Goal: Task Accomplishment & Management: Understand process/instructions

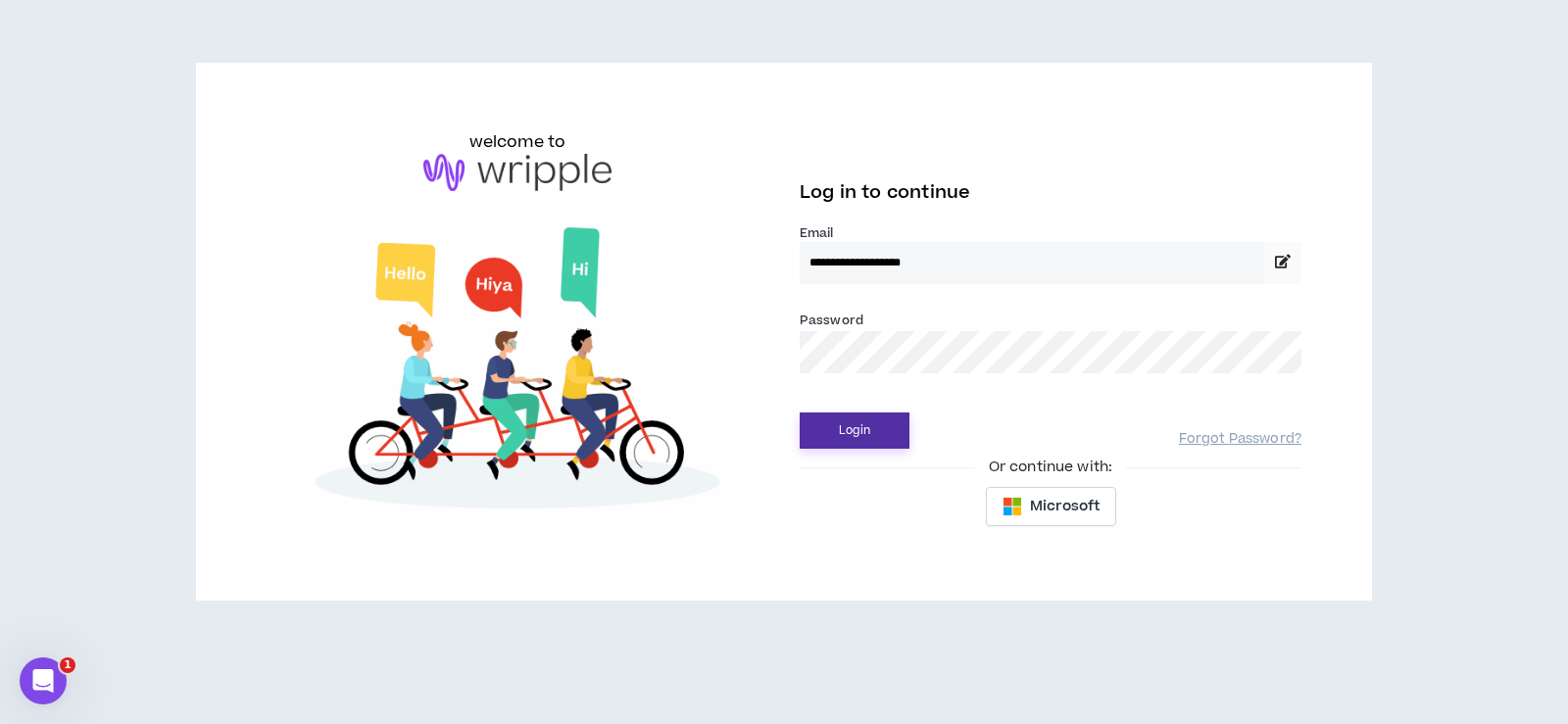
click at [870, 430] on button "Login" at bounding box center [854, 430] width 109 height 36
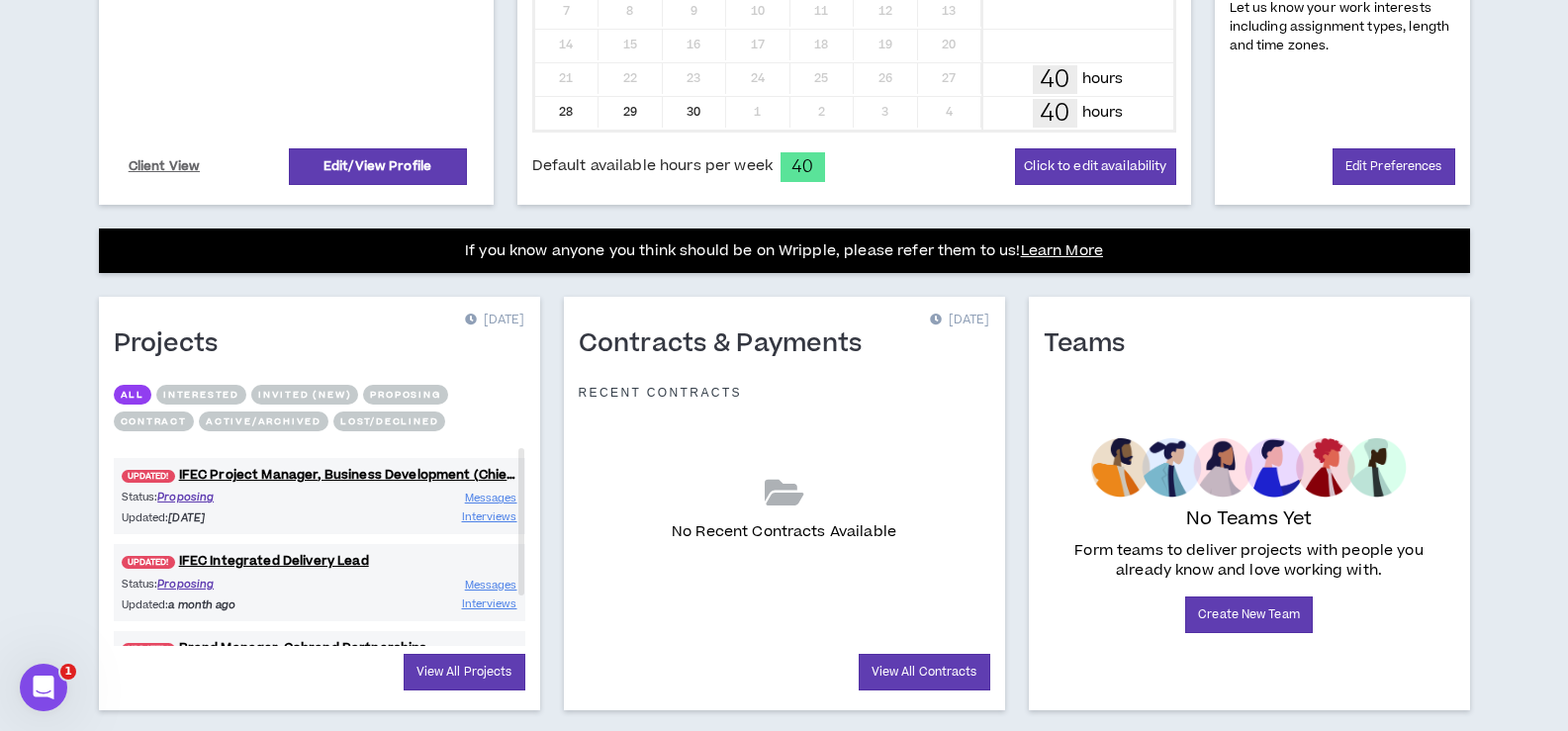
scroll to position [605, 0]
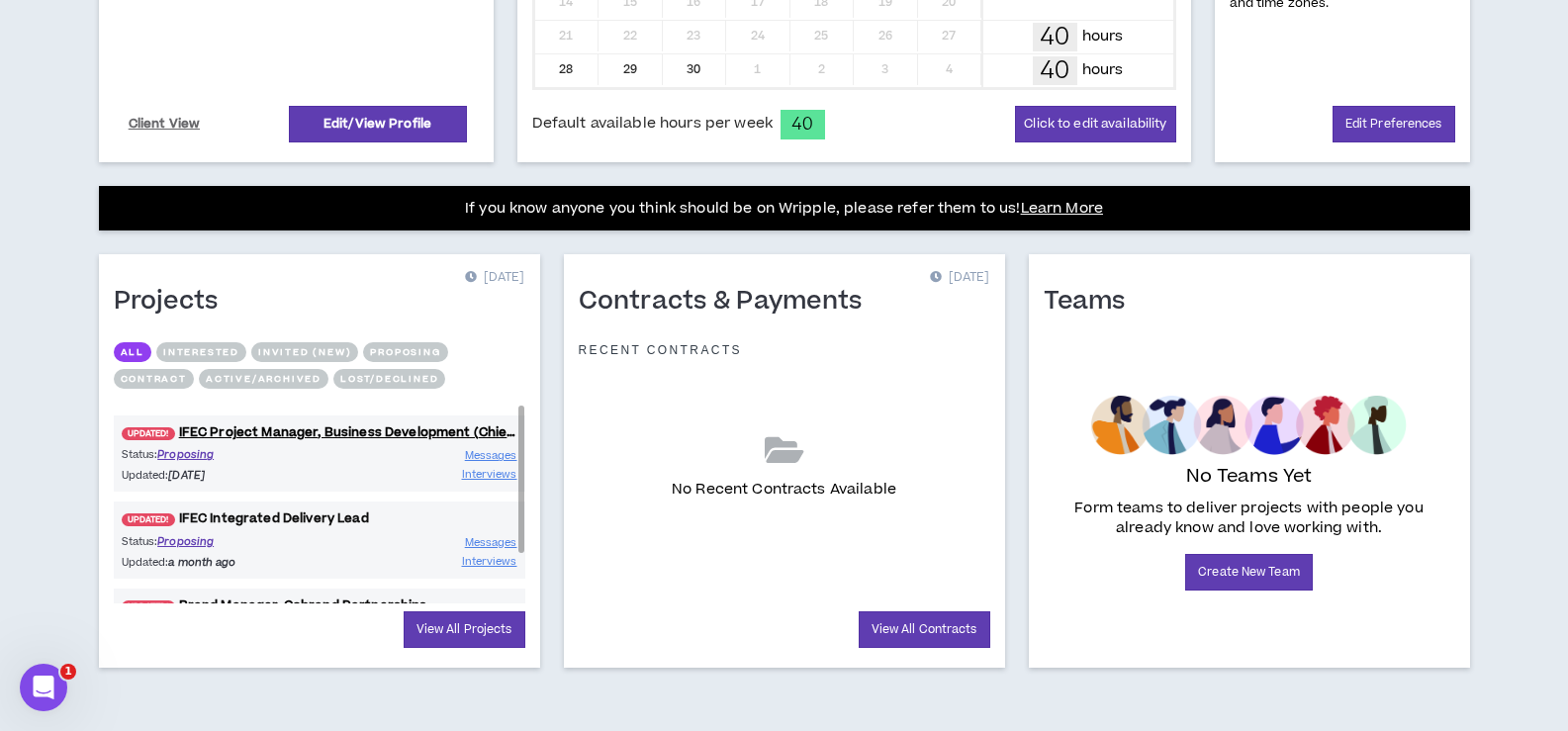
click at [283, 517] on link "UPDATED! IFEC Integrated Delivery Lead" at bounding box center [319, 519] width 411 height 19
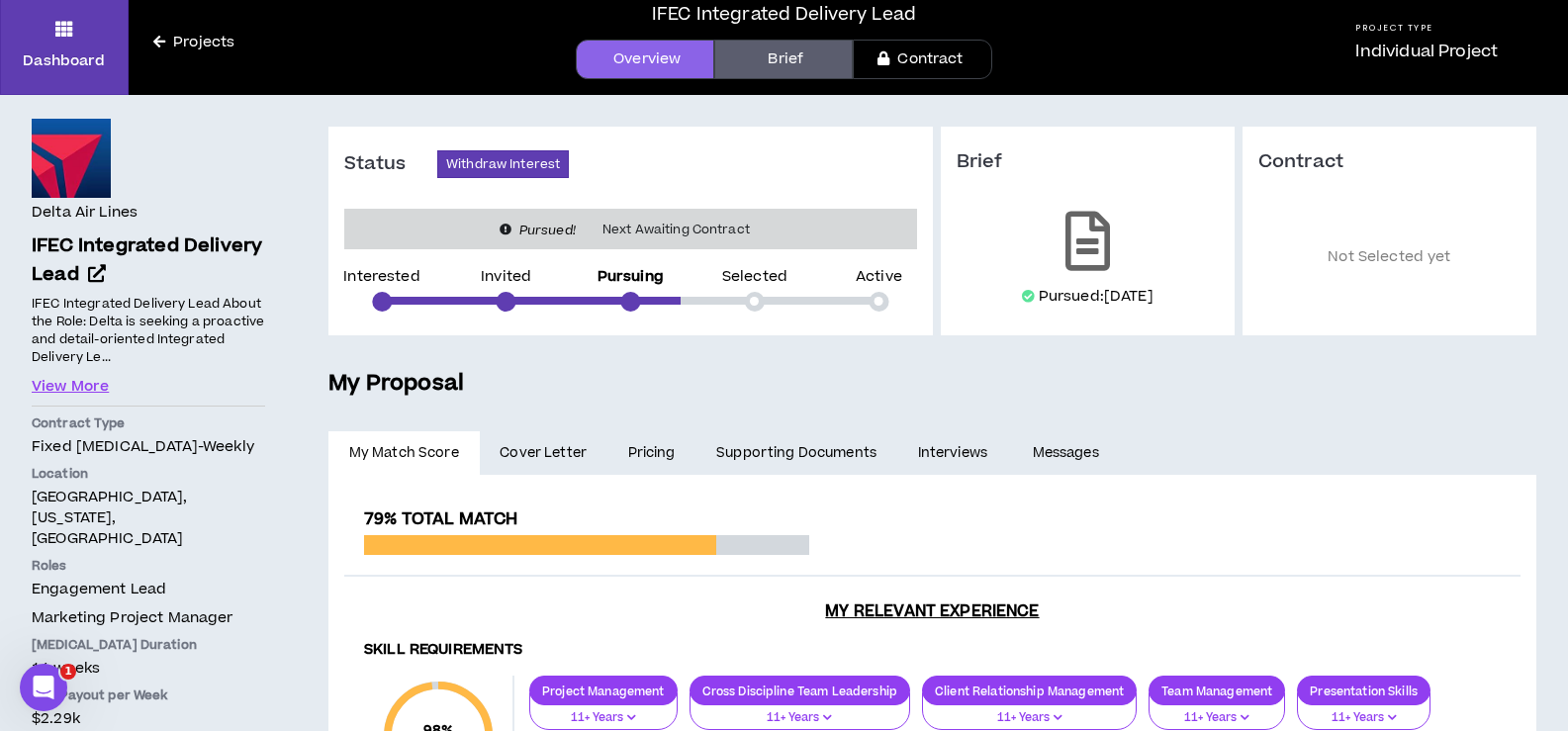
scroll to position [99, 0]
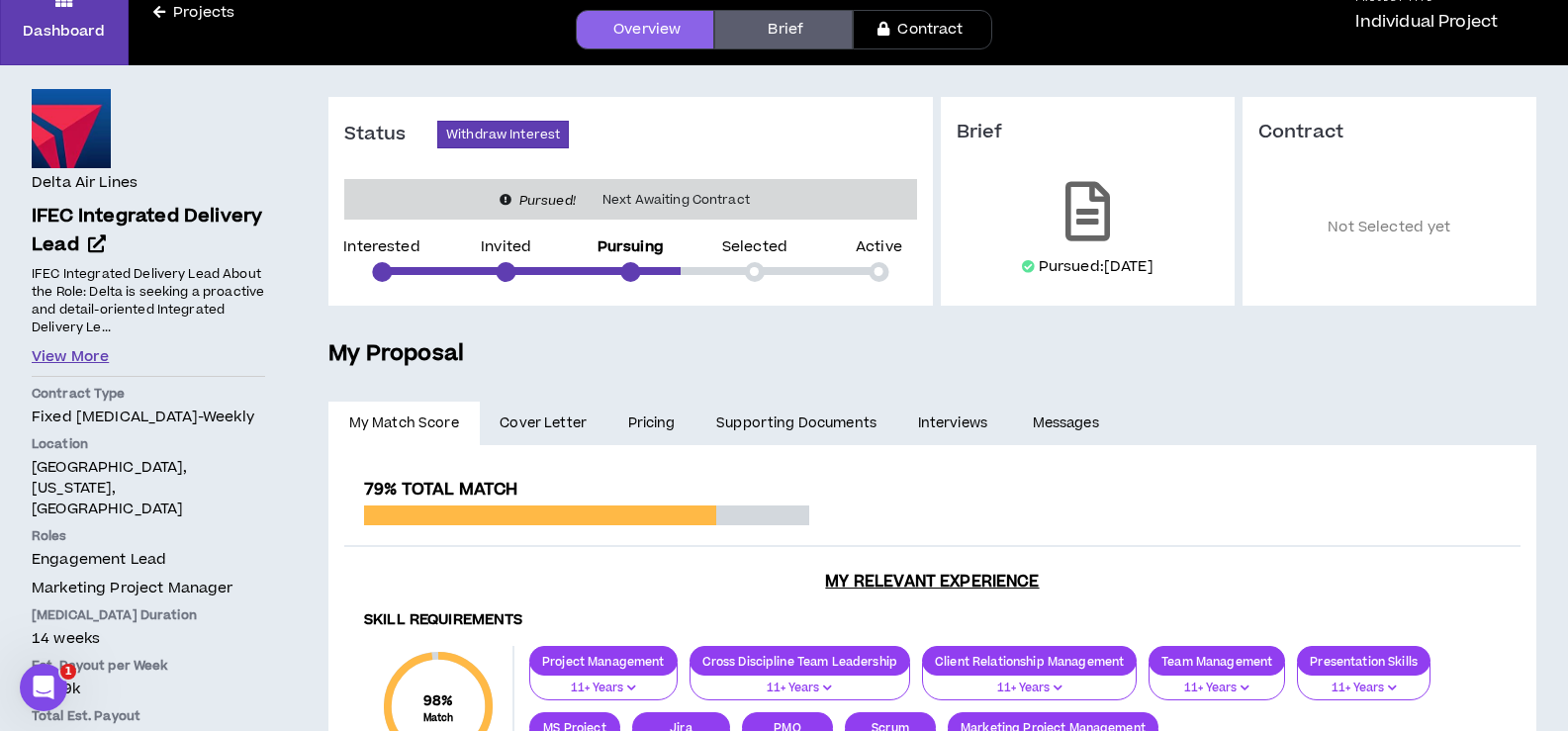
click at [76, 361] on button "View More" at bounding box center [71, 358] width 78 height 22
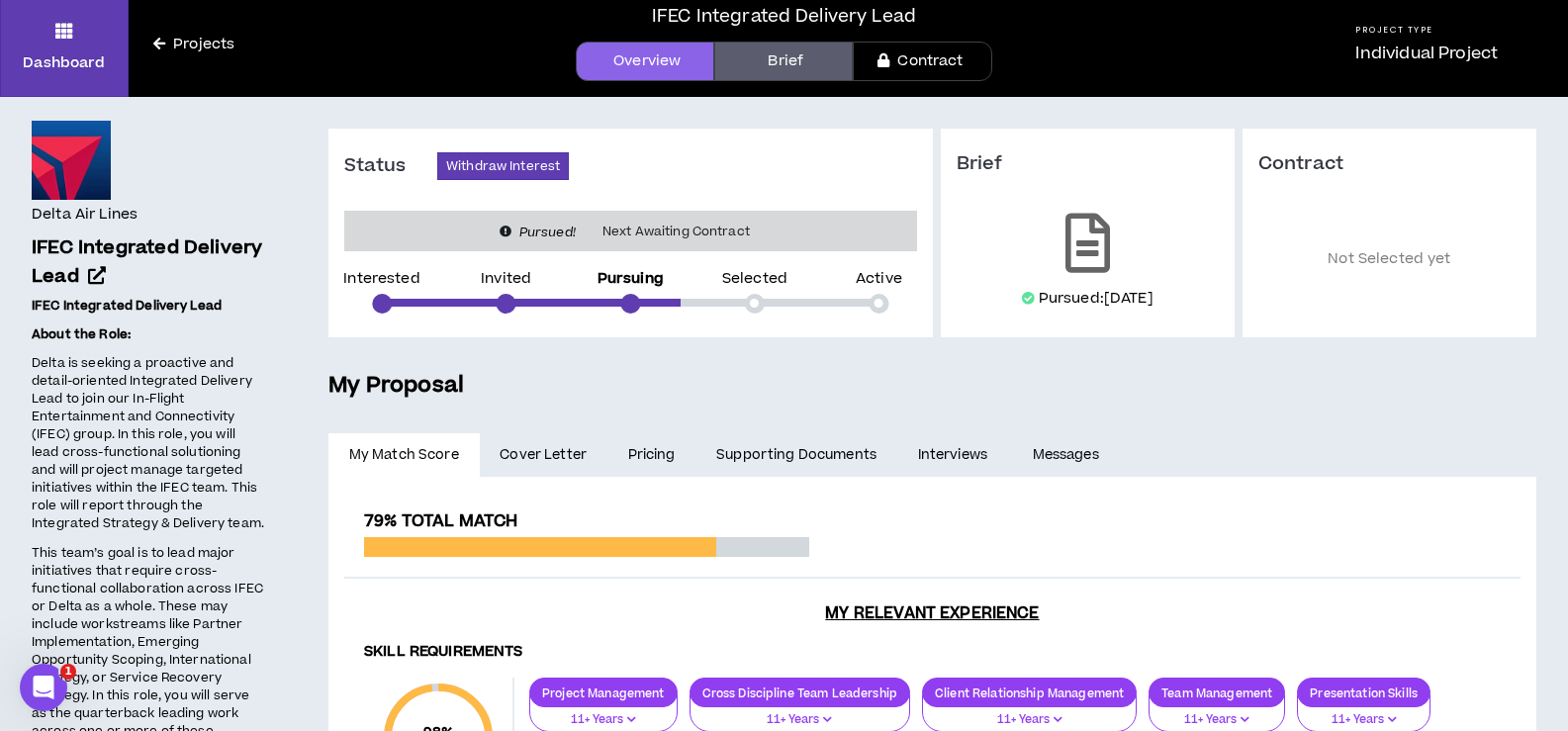
scroll to position [0, 0]
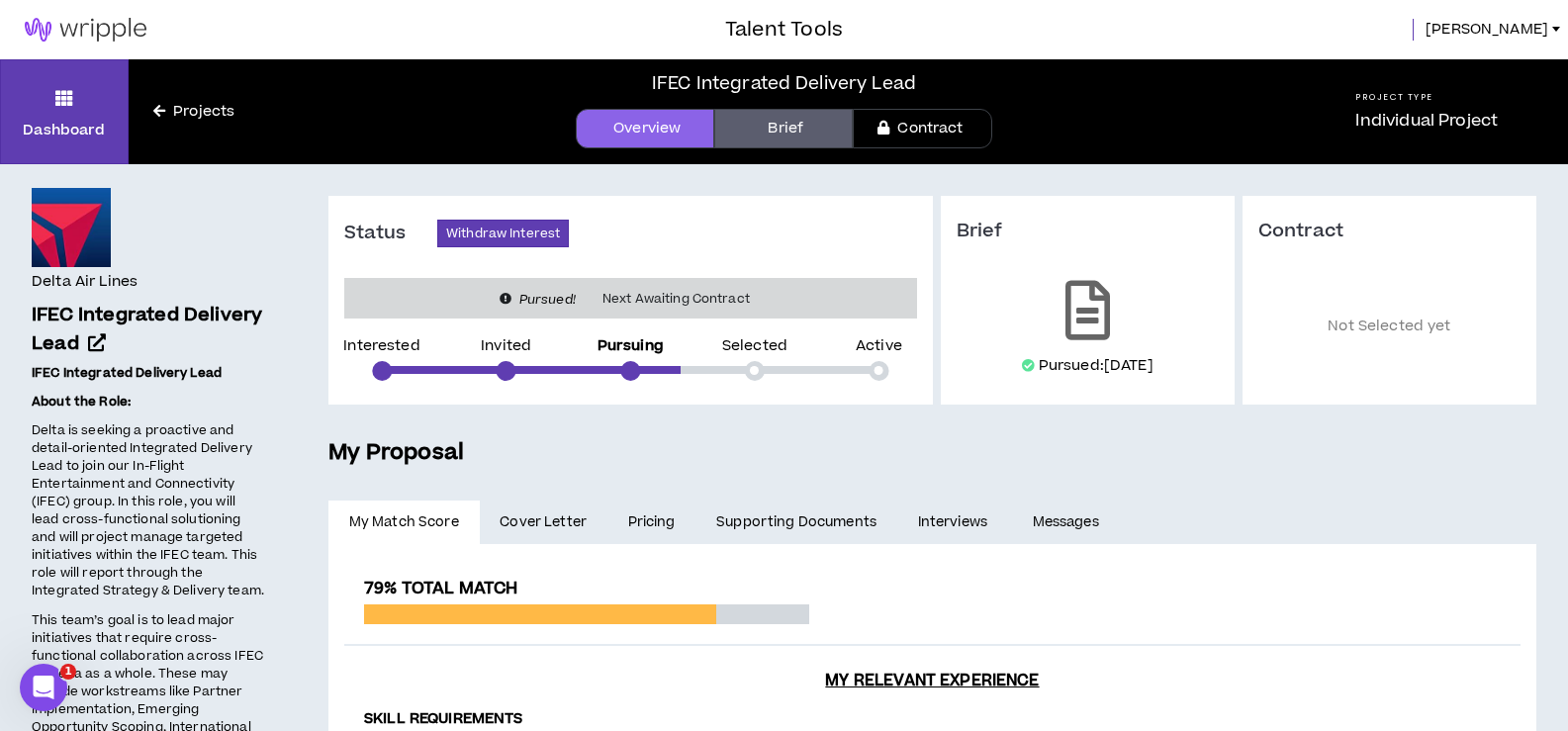
click at [761, 124] on link "Brief" at bounding box center [783, 128] width 138 height 40
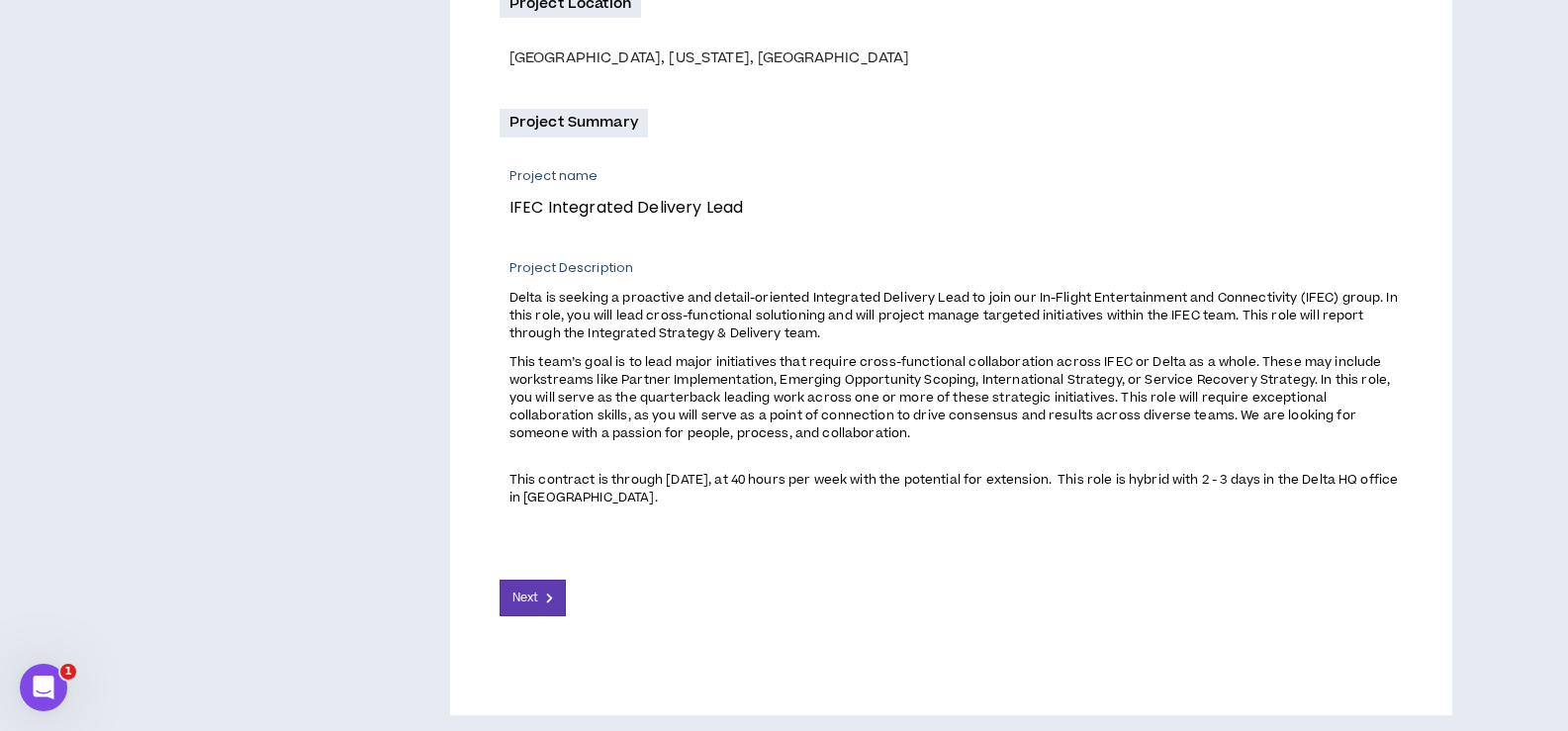
scroll to position [616, 0]
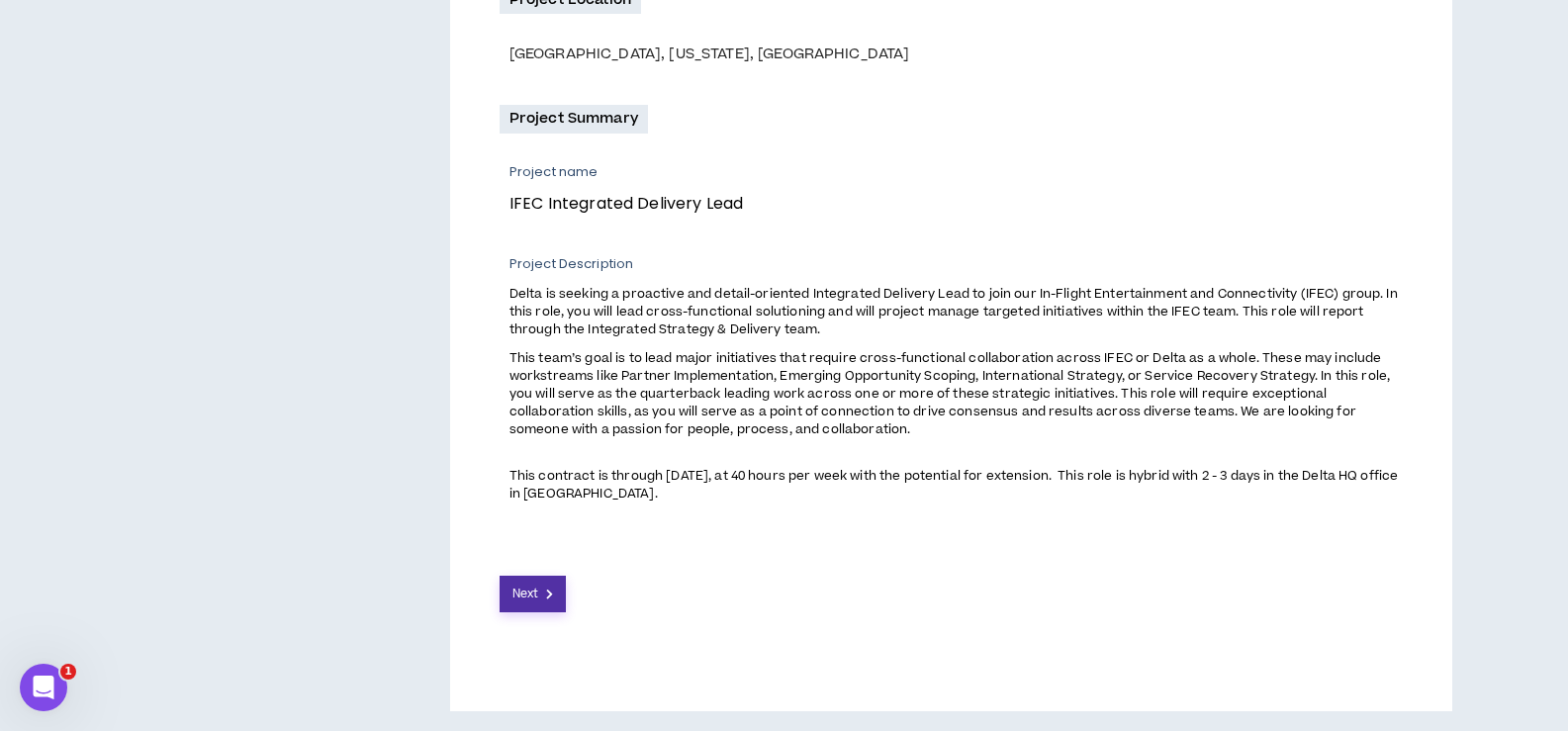
click at [546, 600] on button "Next" at bounding box center [534, 594] width 68 height 37
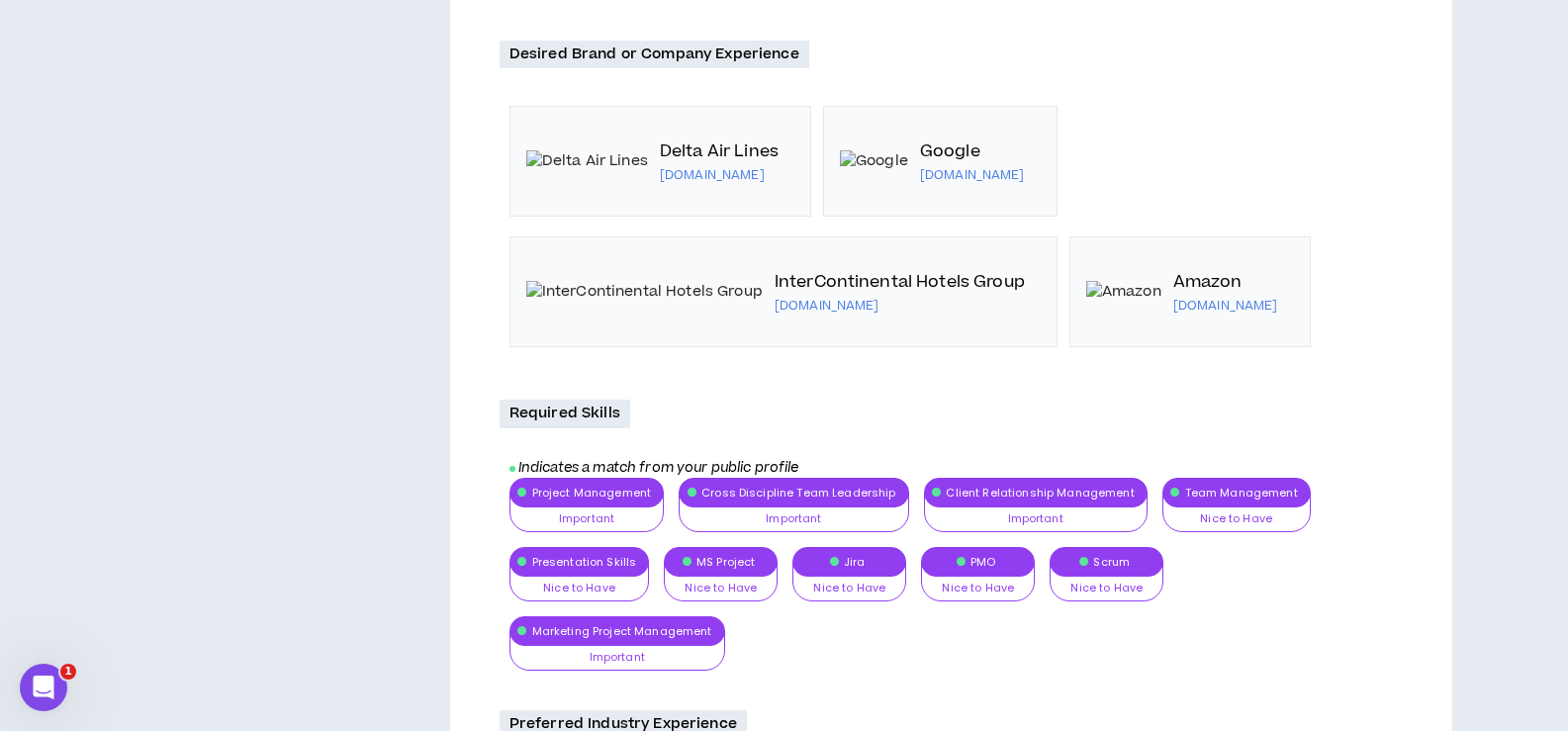
scroll to position [1926, 0]
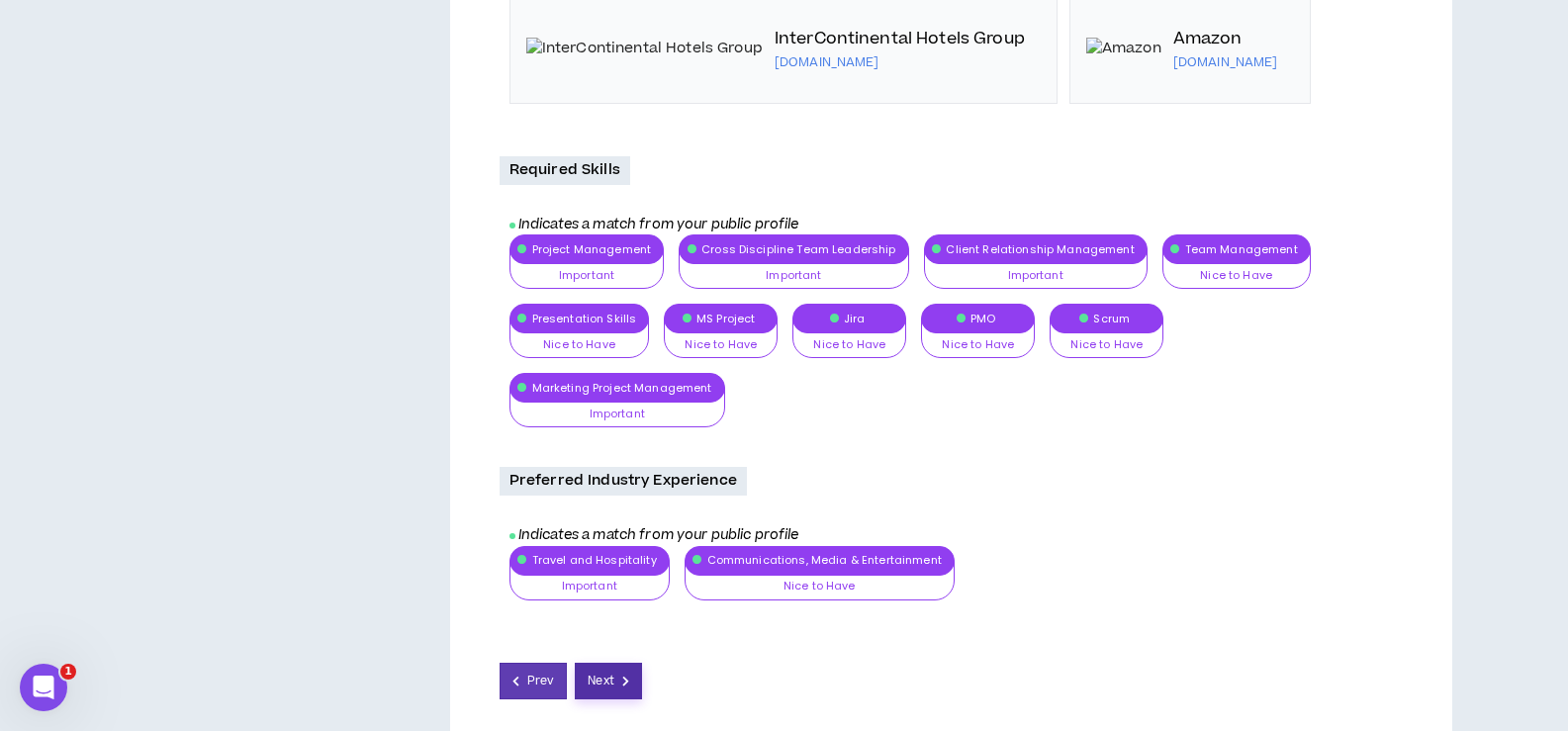
click at [627, 676] on icon at bounding box center [625, 681] width 7 height 11
